Goal: Information Seeking & Learning: Learn about a topic

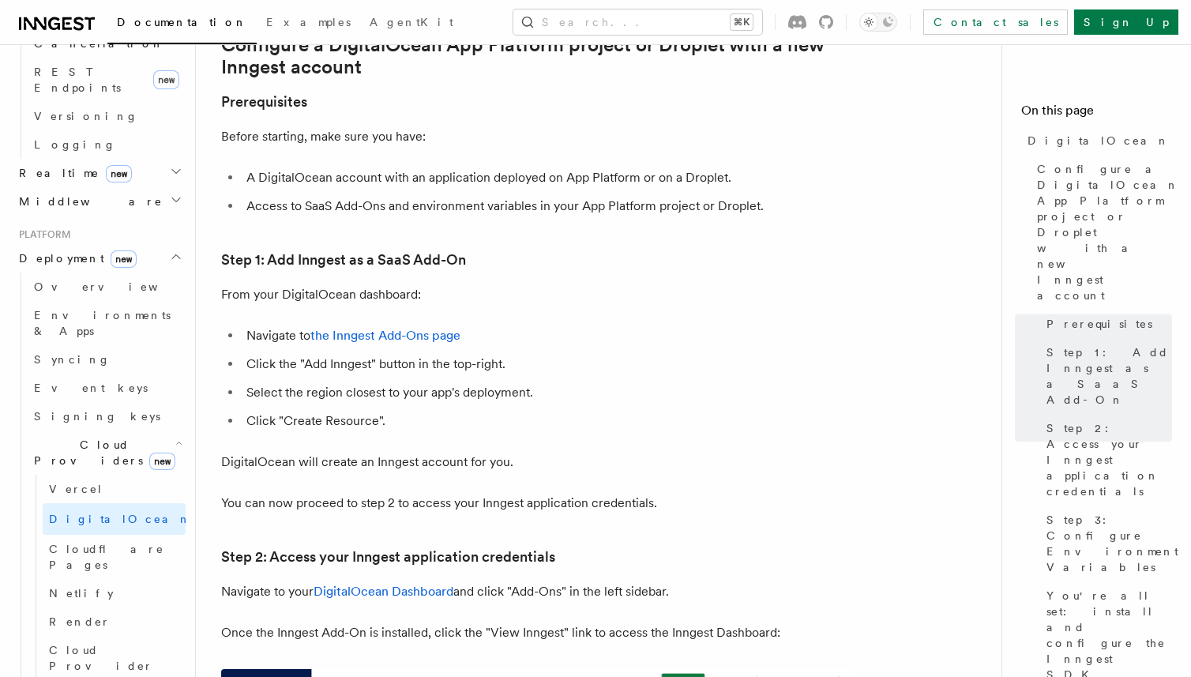
scroll to position [187, 0]
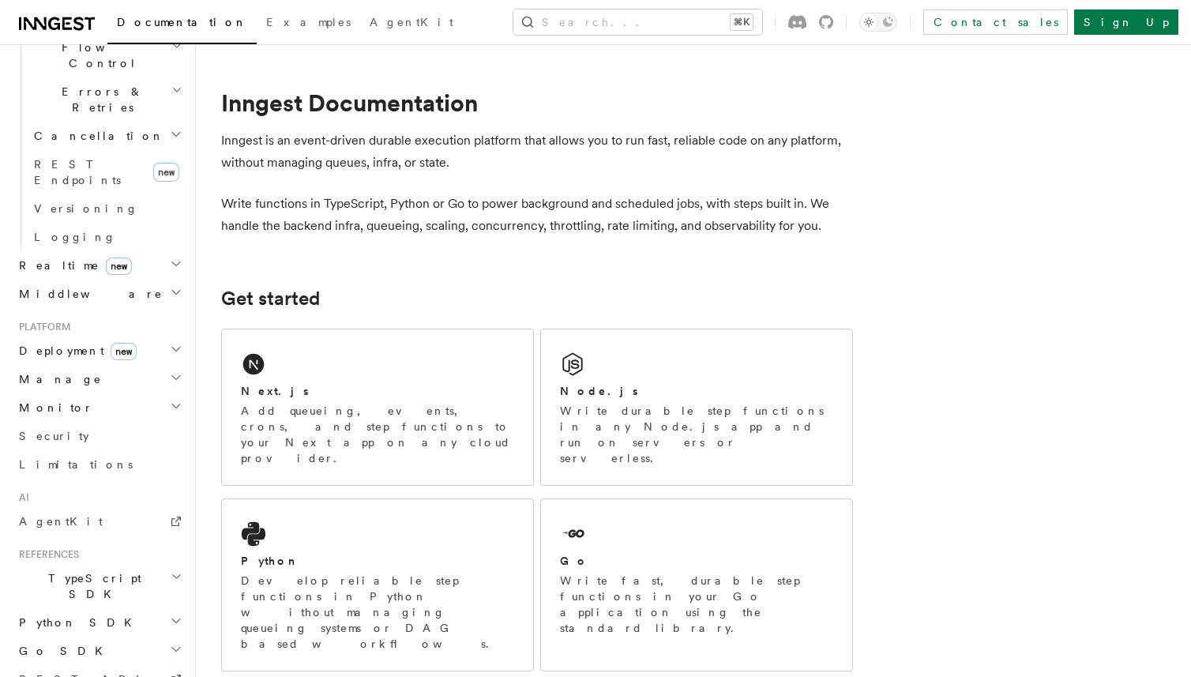
scroll to position [591, 0]
click at [66, 341] on span "Deployment new" at bounding box center [75, 349] width 124 height 16
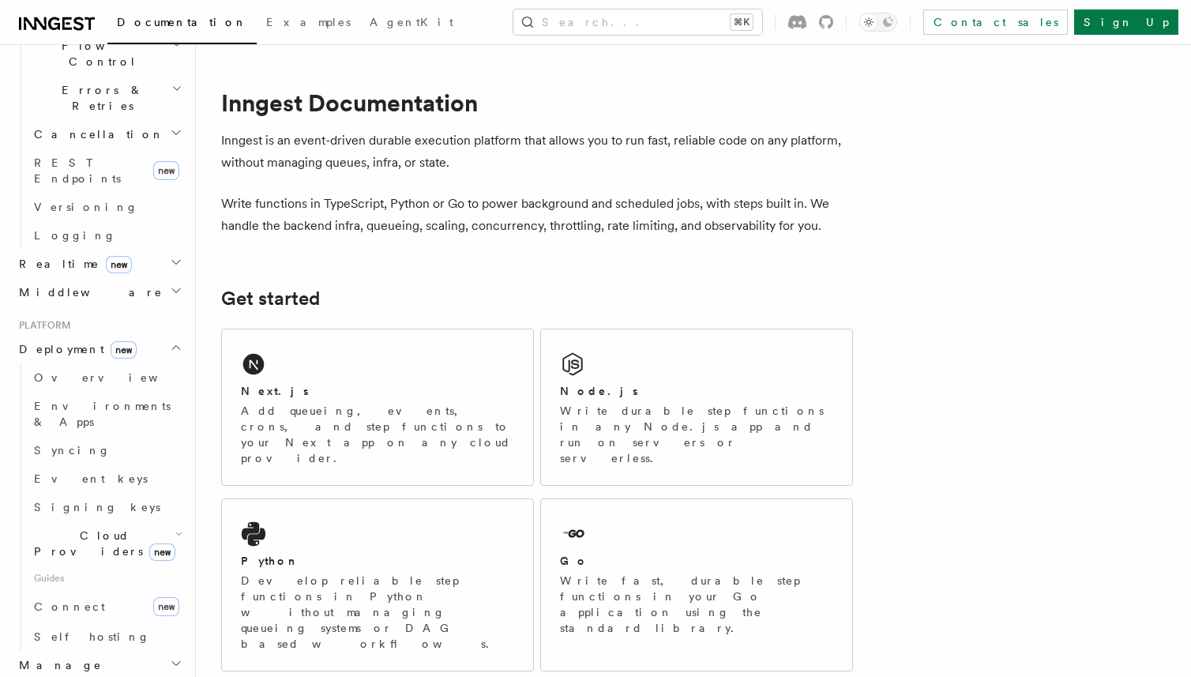
click at [94, 528] on span "Cloud Providers new" at bounding box center [102, 544] width 148 height 32
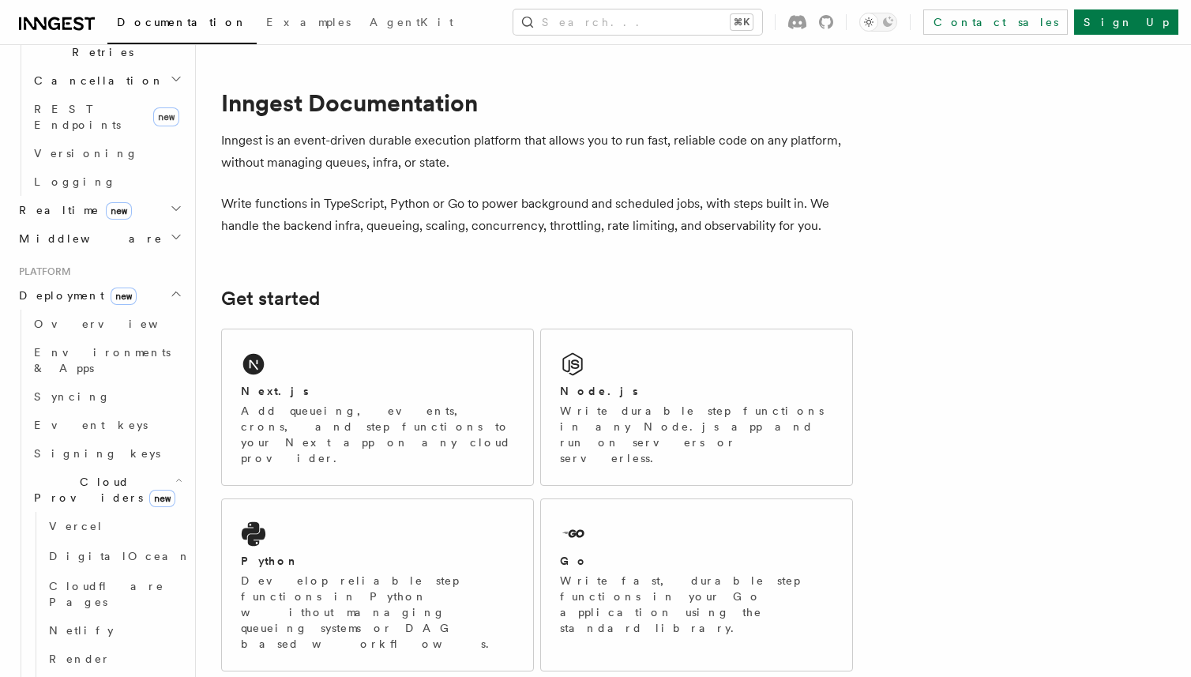
scroll to position [658, 0]
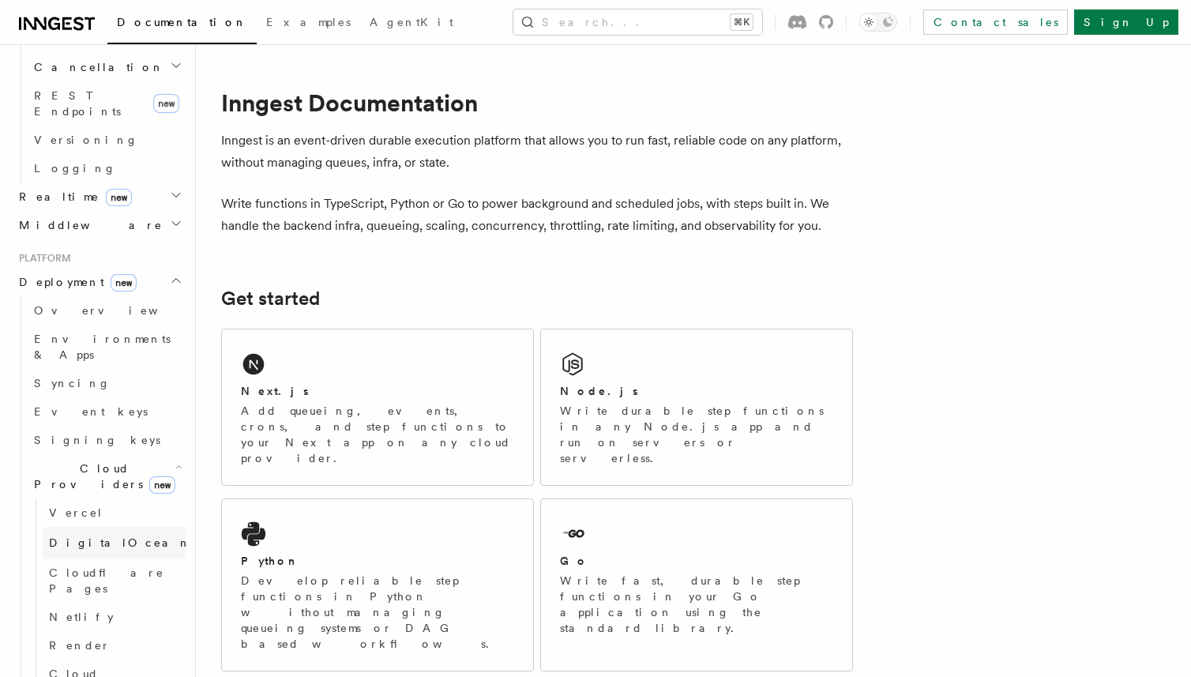
click at [94, 527] on link "DigitalOcean new" at bounding box center [114, 543] width 143 height 32
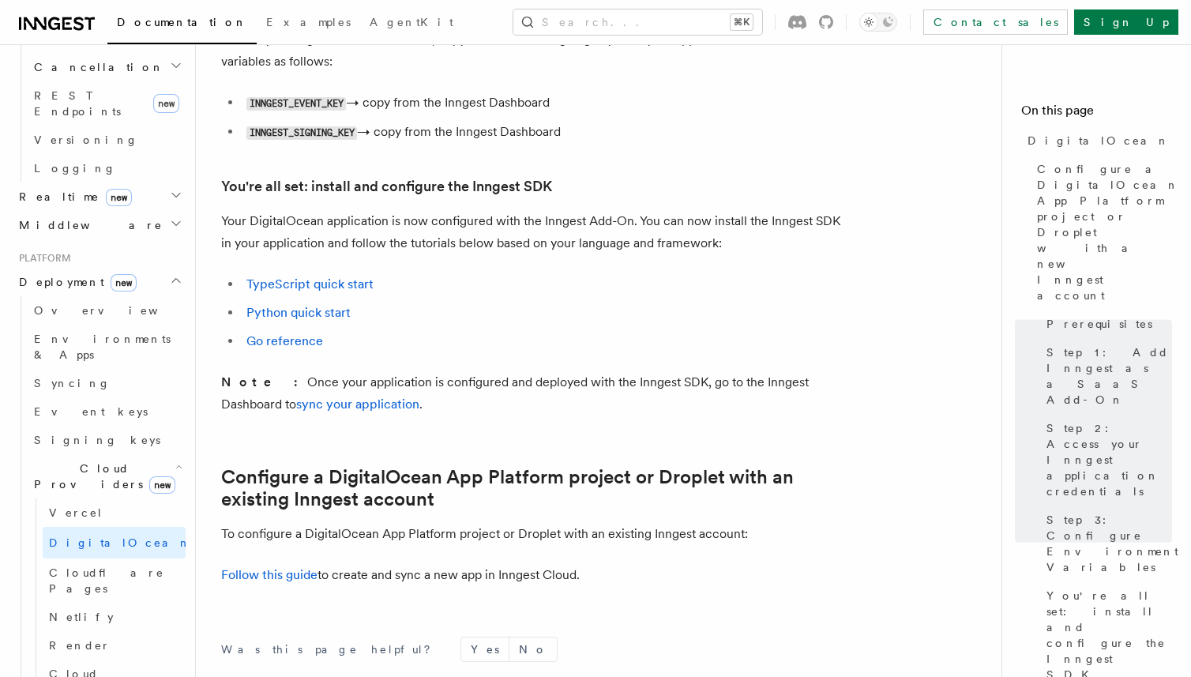
scroll to position [1588, 0]
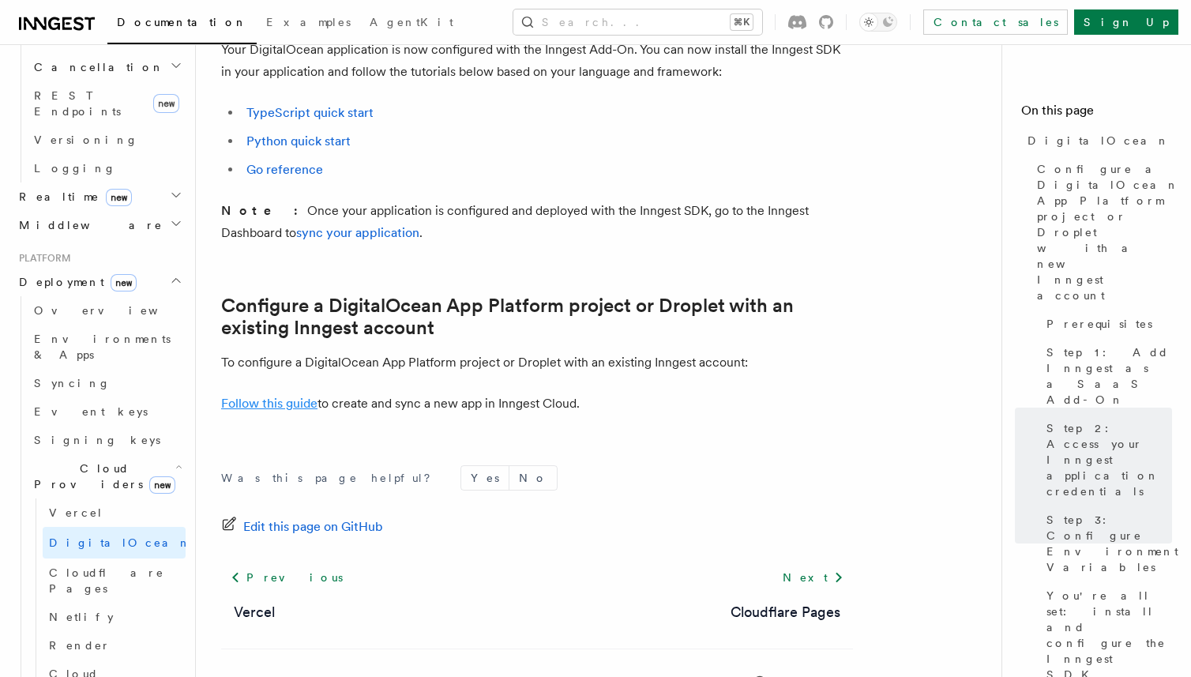
click at [288, 400] on link "Follow this guide" at bounding box center [269, 403] width 96 height 15
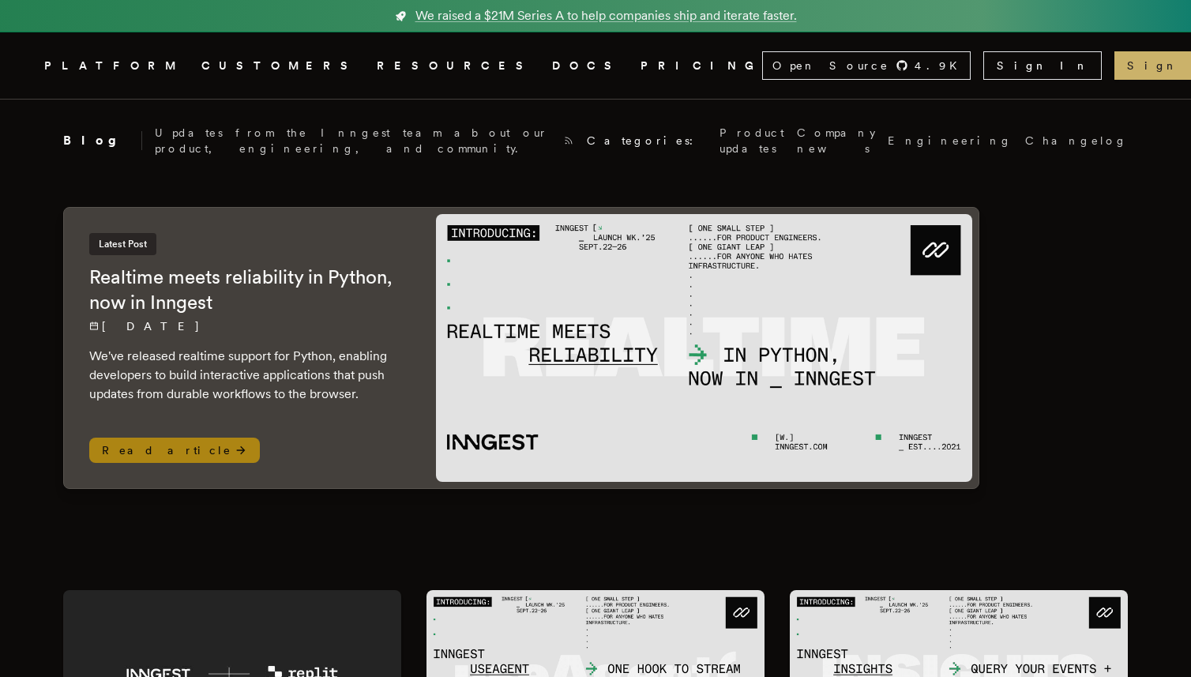
scroll to position [8688, 0]
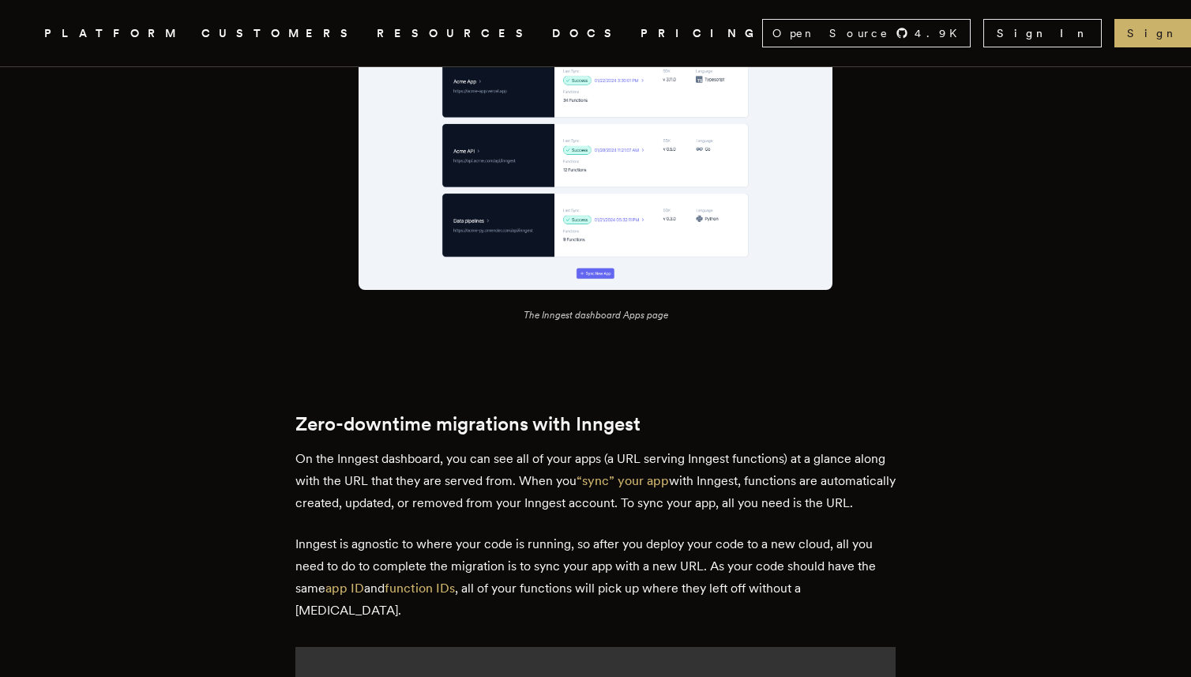
scroll to position [1738, 0]
